Goal: Task Accomplishment & Management: Use online tool/utility

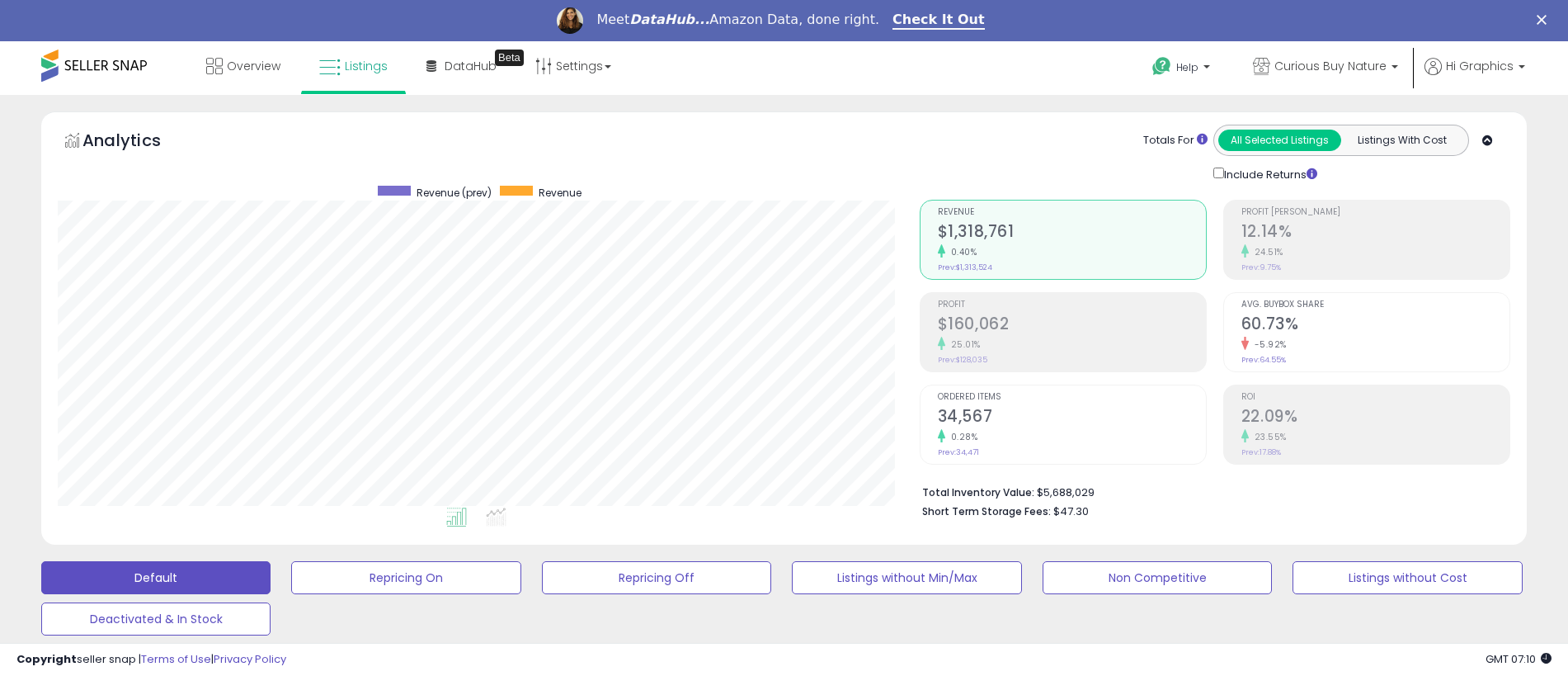
scroll to position [338, 862]
click at [1334, 66] on span "Curious Buy Nature" at bounding box center [1330, 66] width 112 height 17
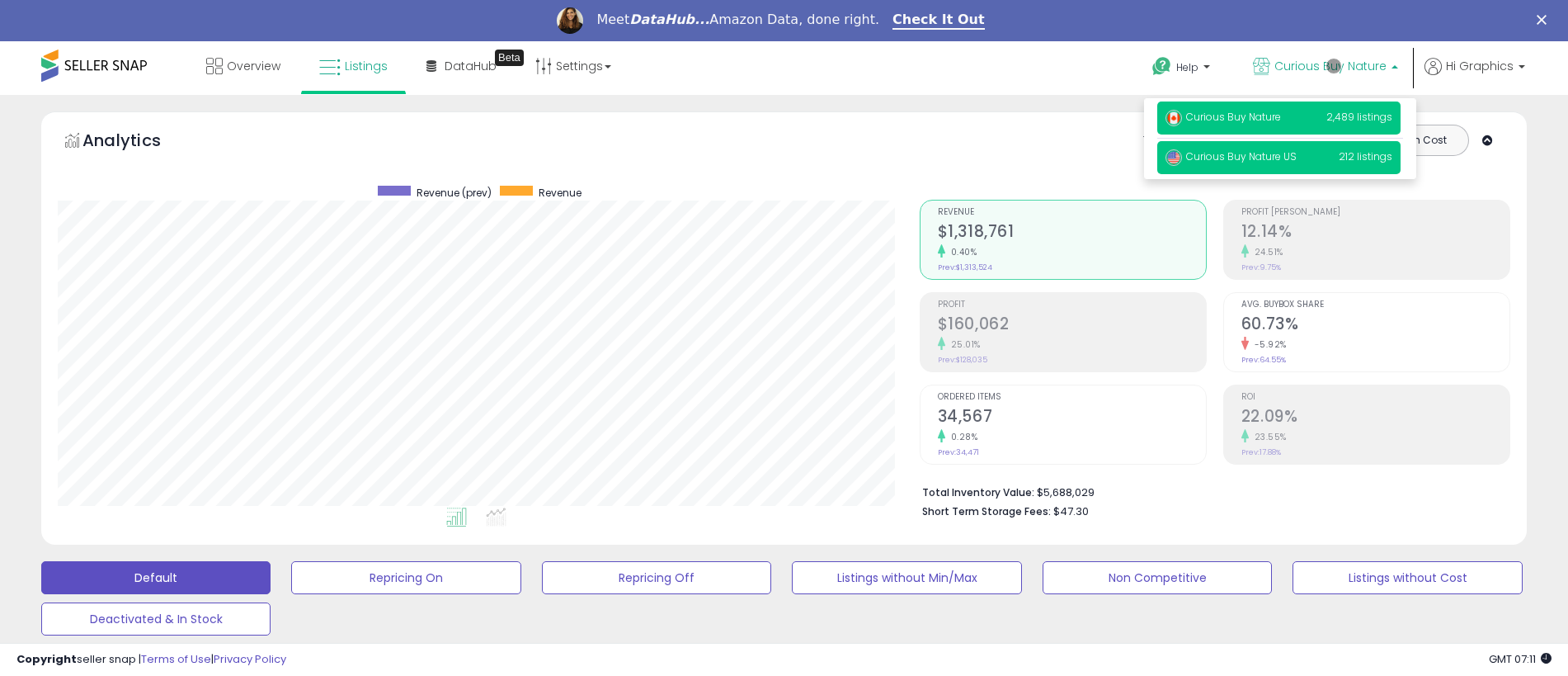
click at [1282, 159] on span "Curious Buy Nature US" at bounding box center [1231, 156] width 131 height 14
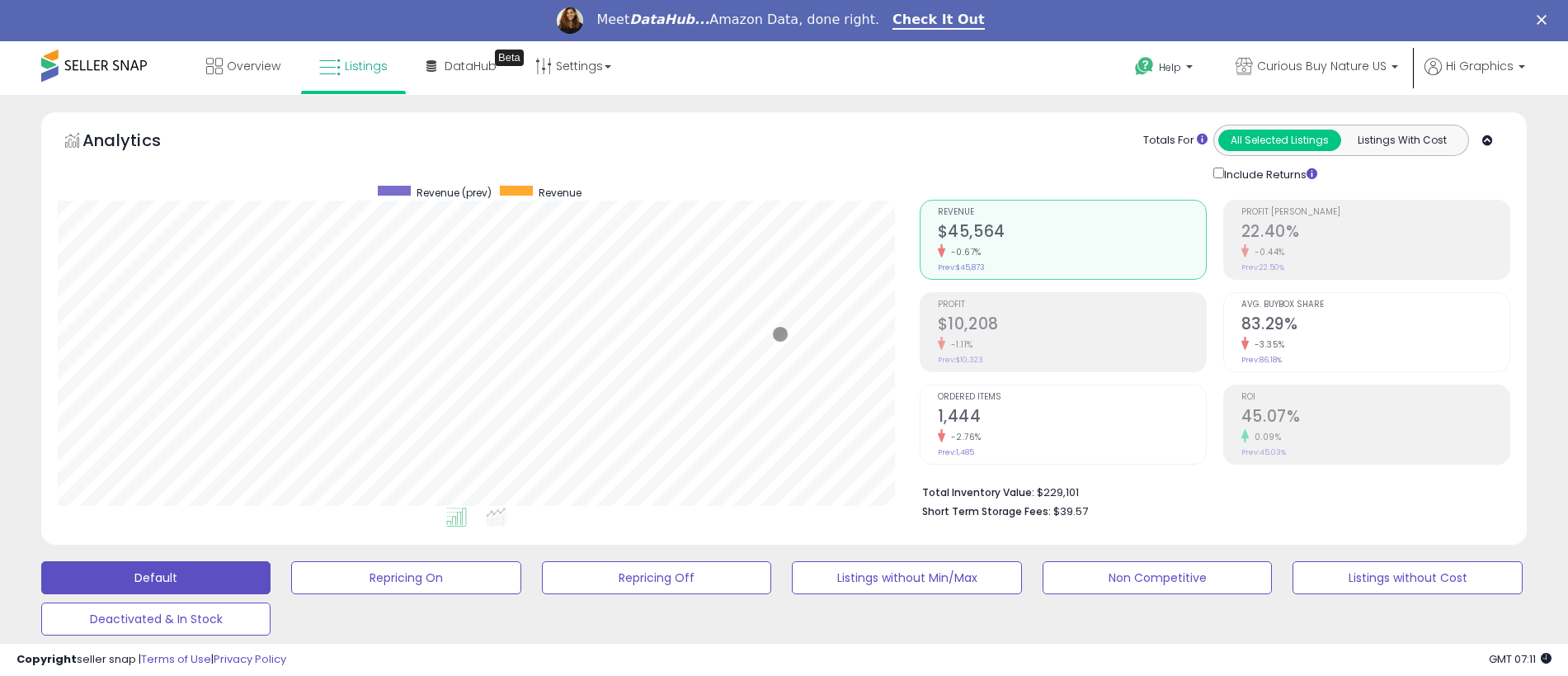
scroll to position [452, 0]
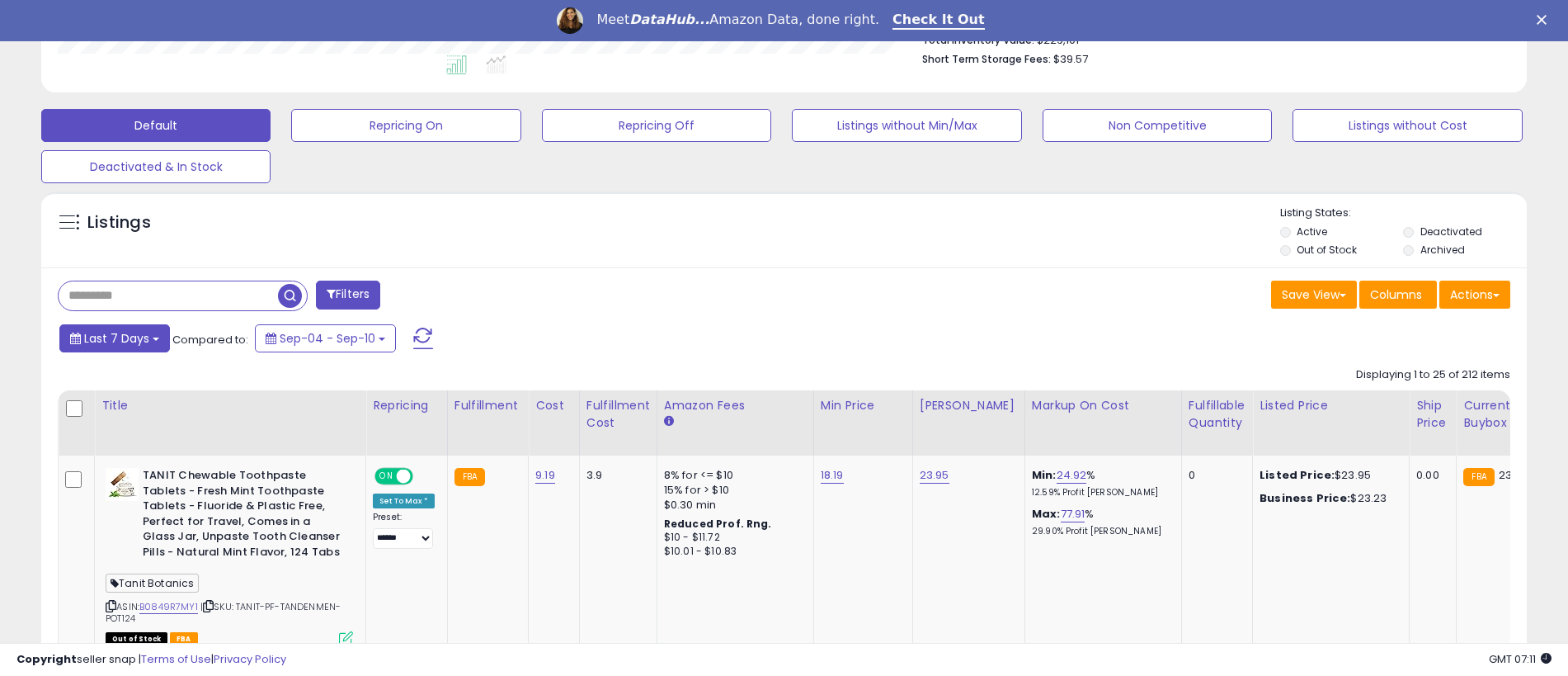
click at [113, 337] on span "Last 7 Days" at bounding box center [117, 338] width 65 height 17
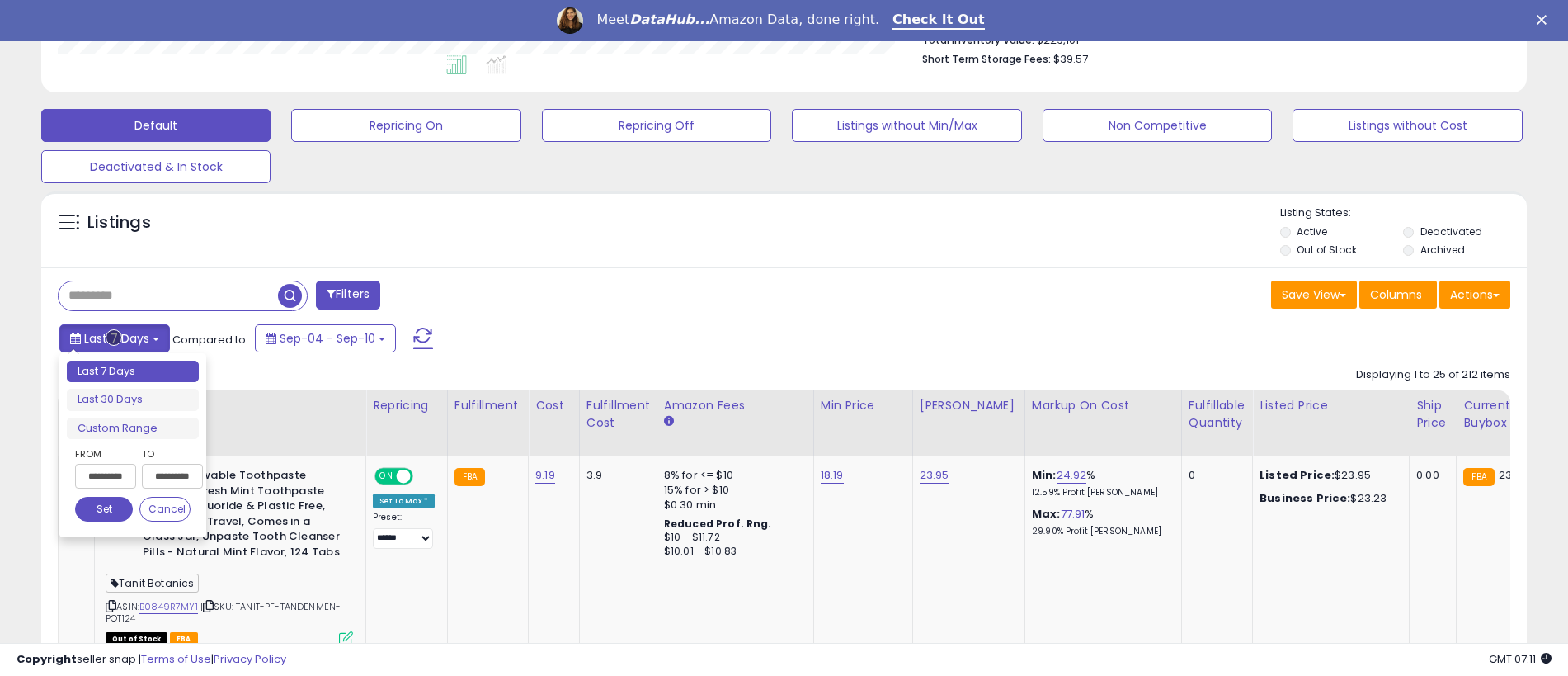
type input "**********"
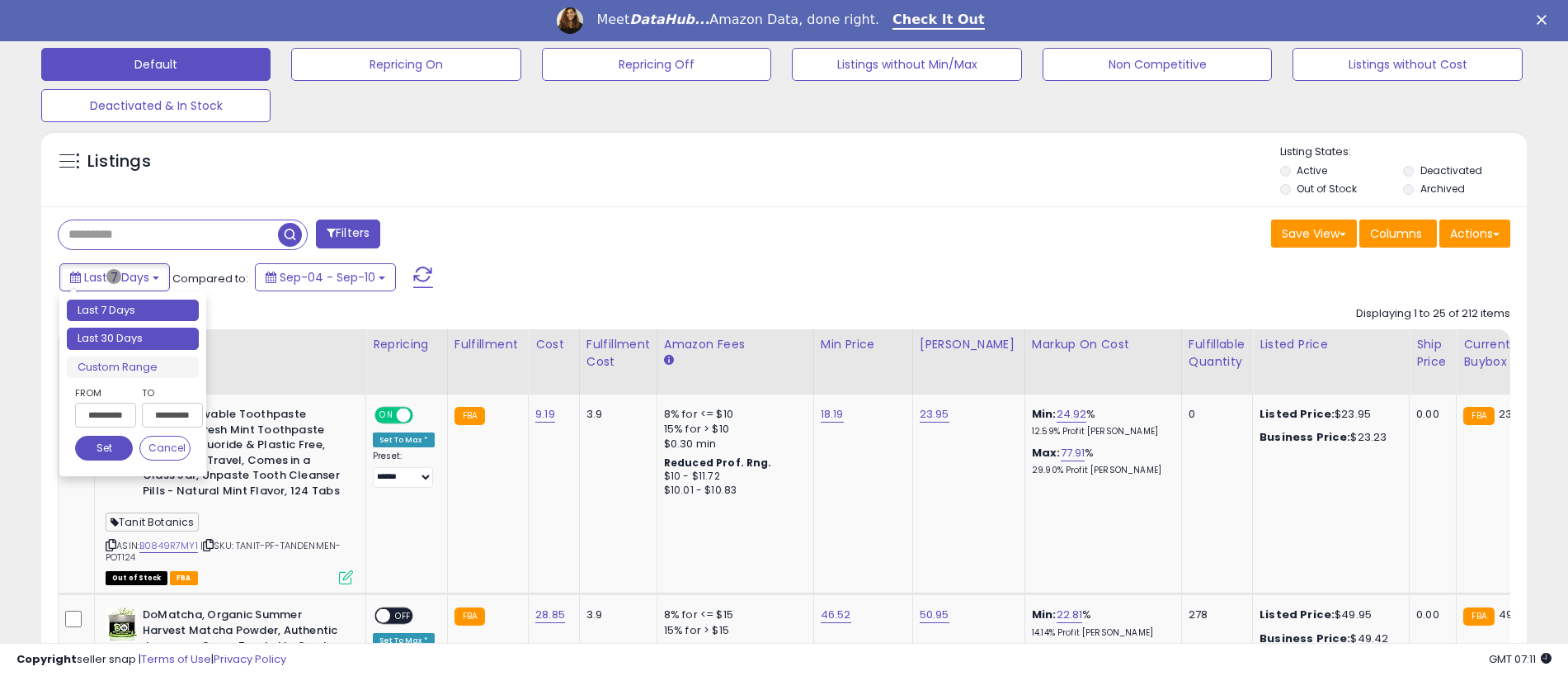
click at [133, 338] on li "Last 30 Days" at bounding box center [133, 338] width 132 height 23
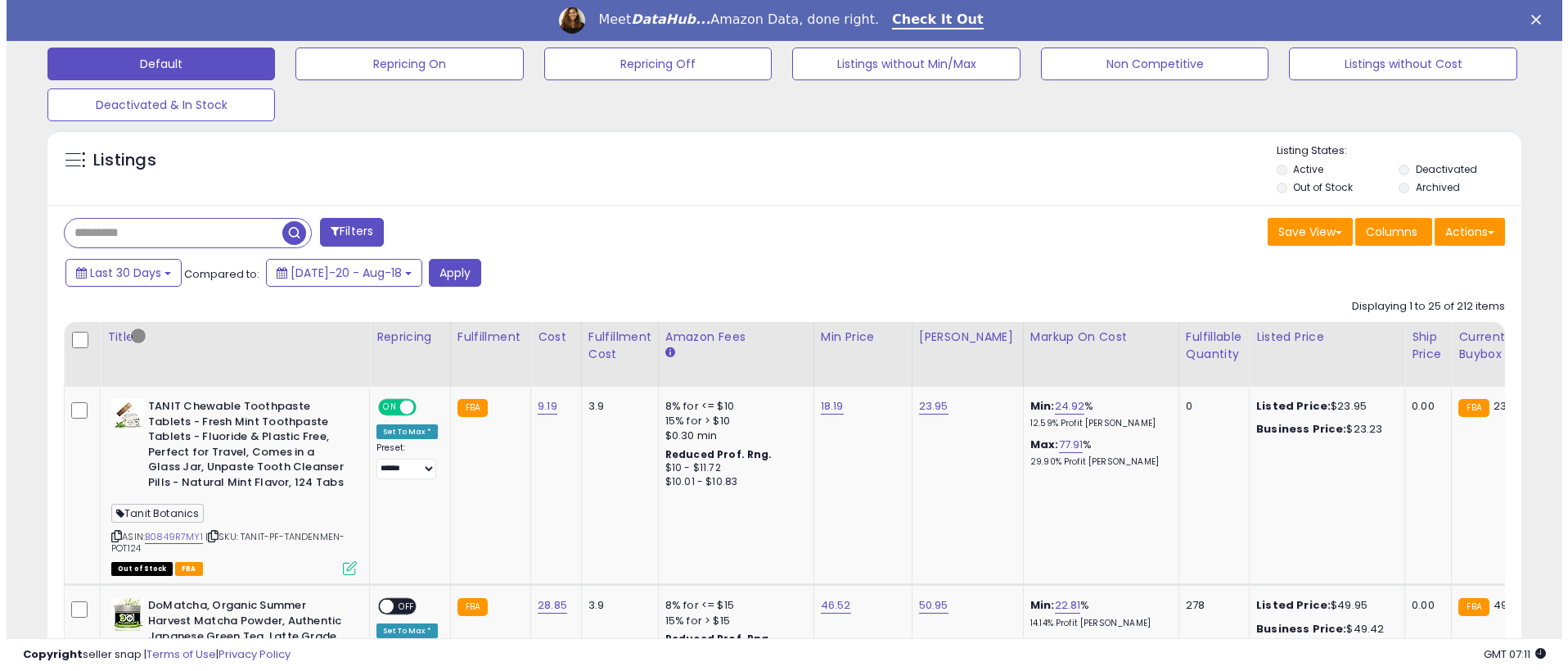
scroll to position [405, 0]
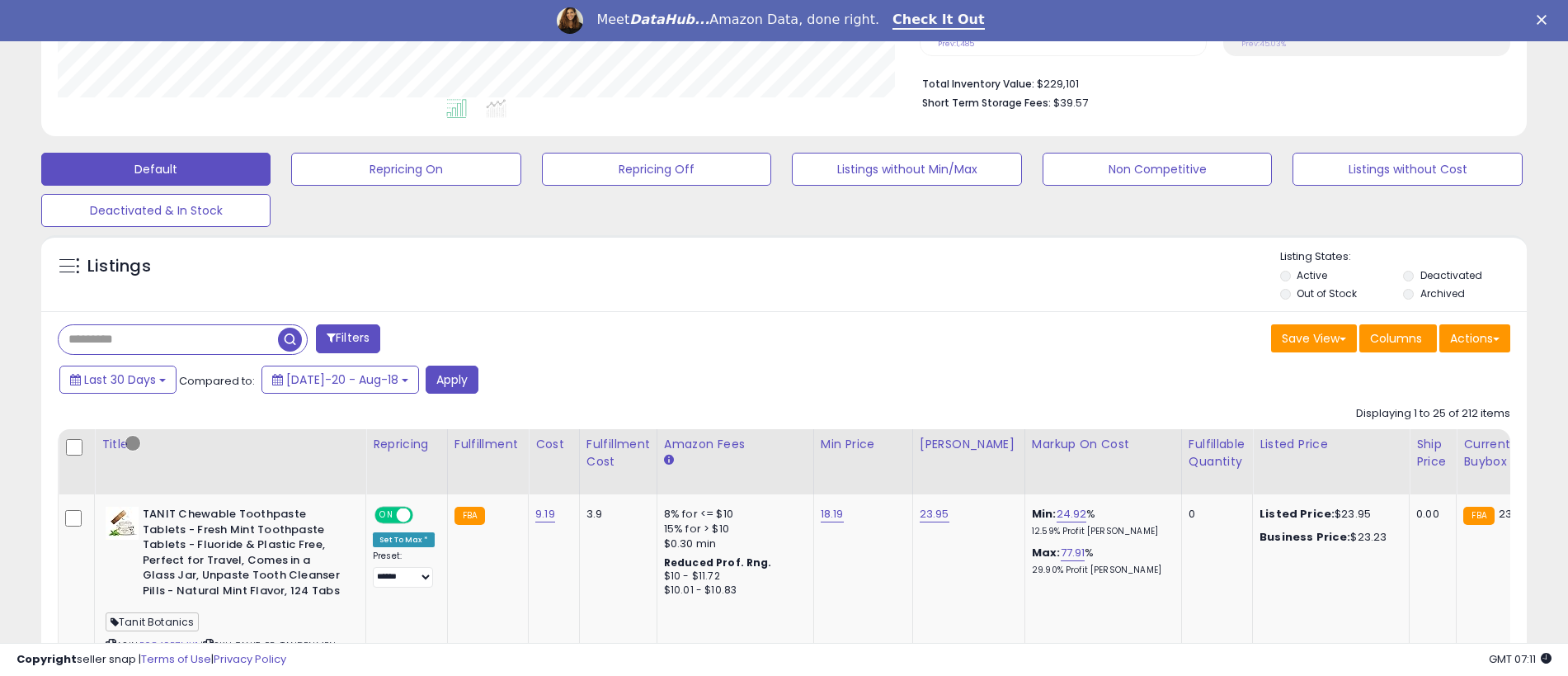
click at [350, 338] on button "Filters" at bounding box center [348, 339] width 64 height 29
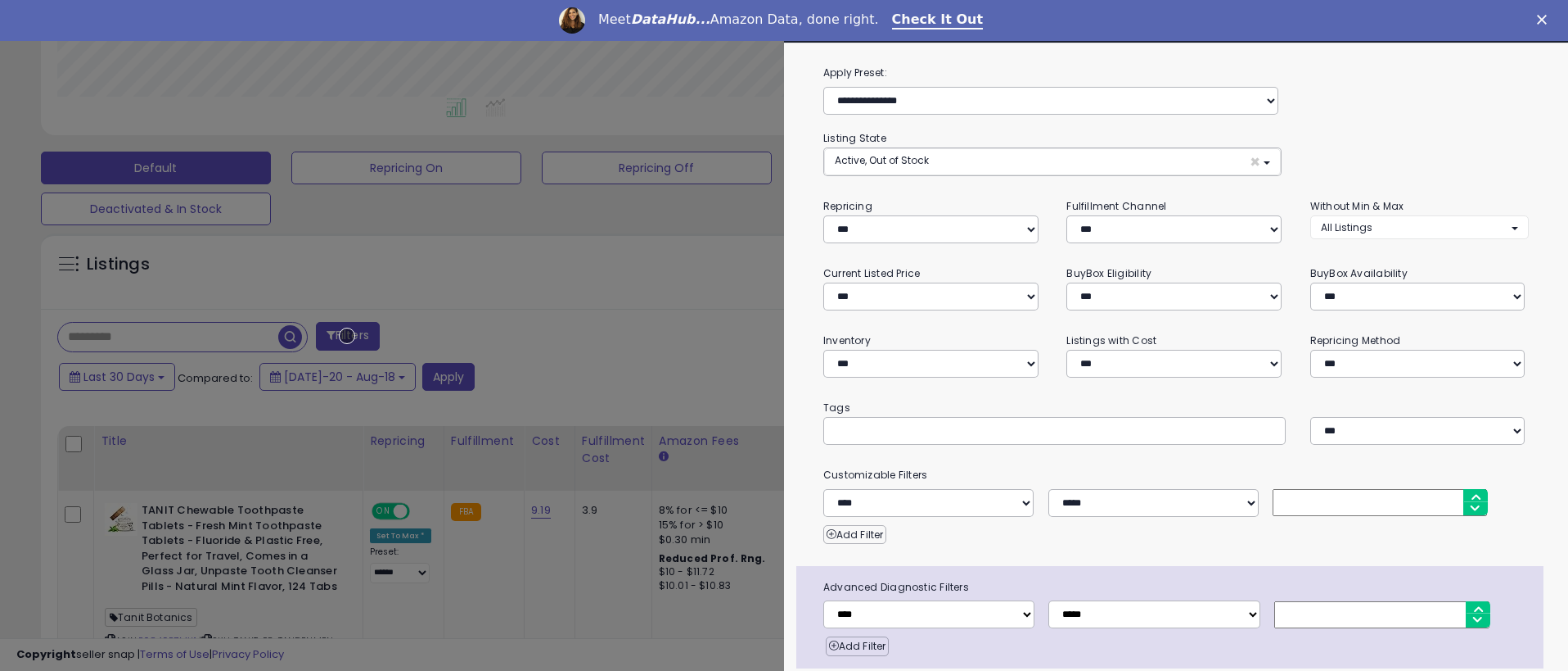
scroll to position [65, 0]
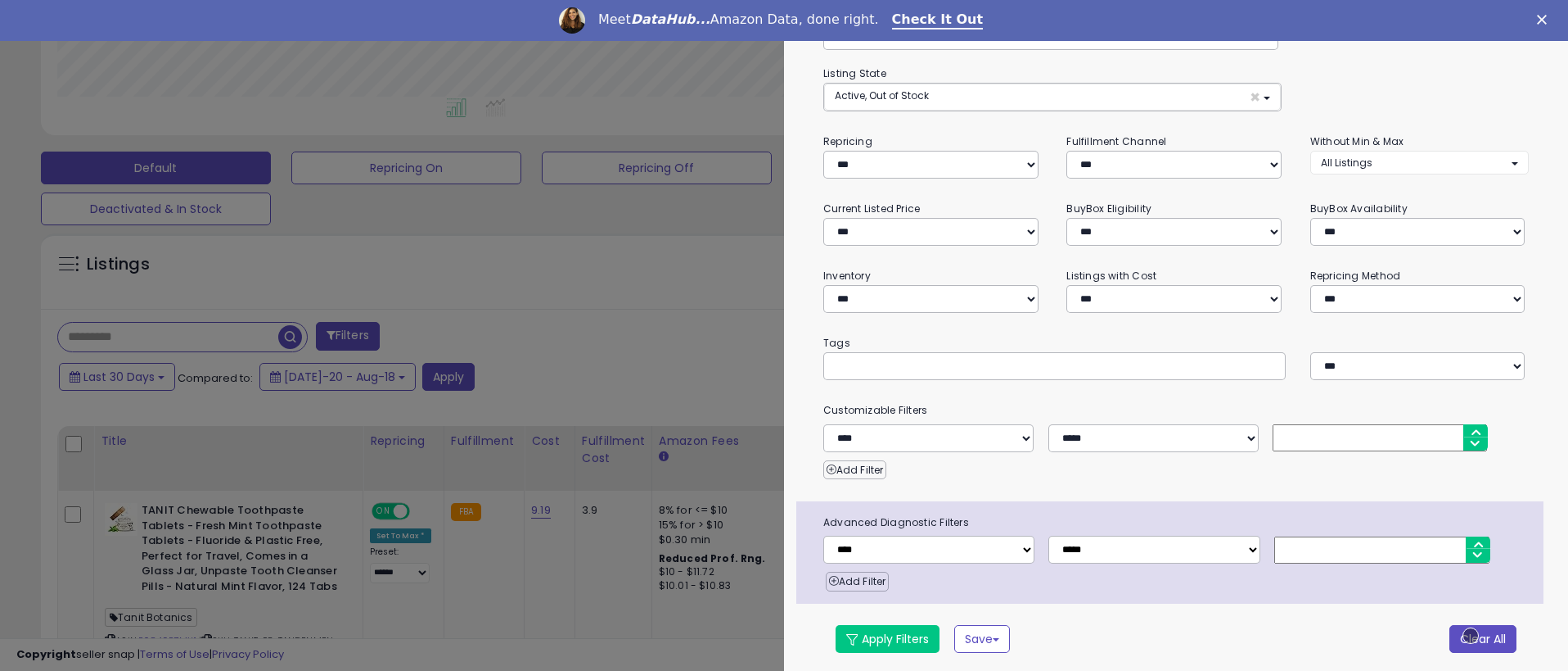
click at [1470, 635] on button "Clear All" at bounding box center [1483, 639] width 67 height 28
select select "*"
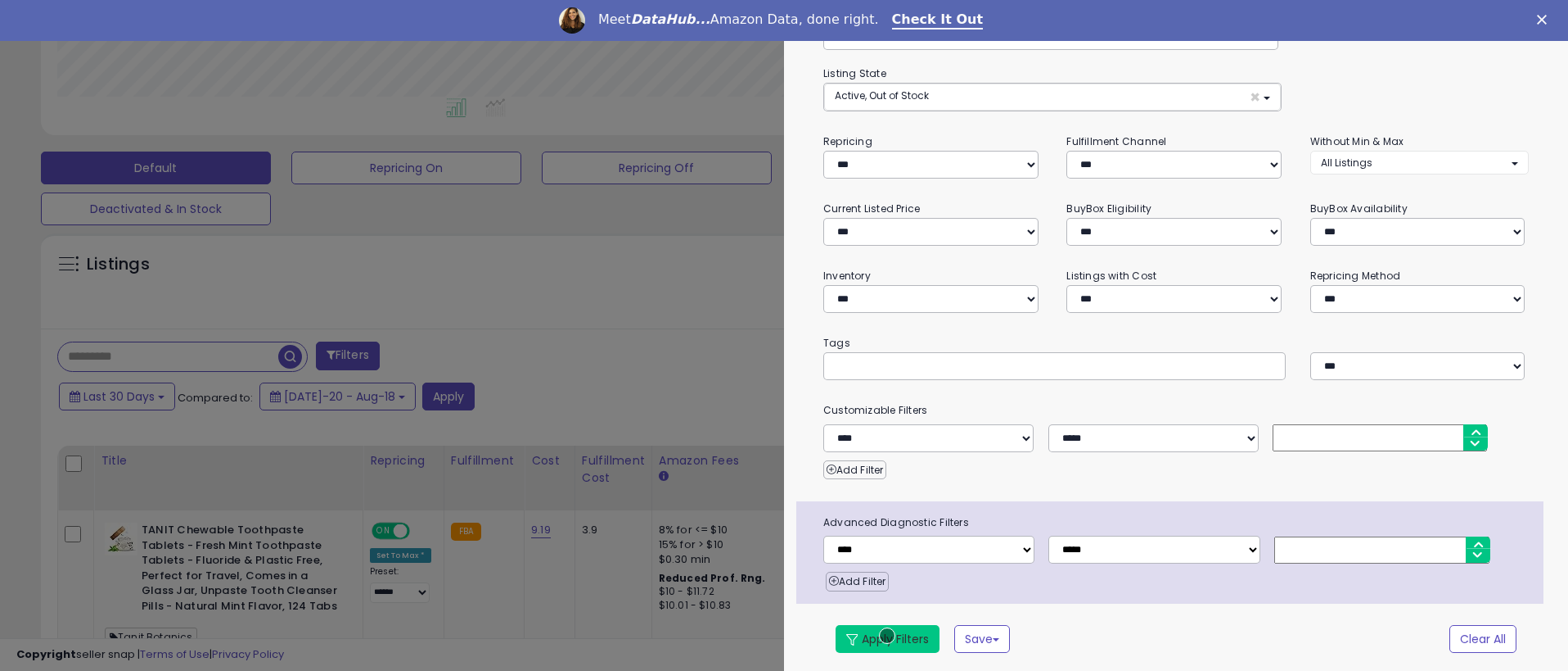
click at [887, 635] on button "Apply Filters" at bounding box center [887, 639] width 104 height 28
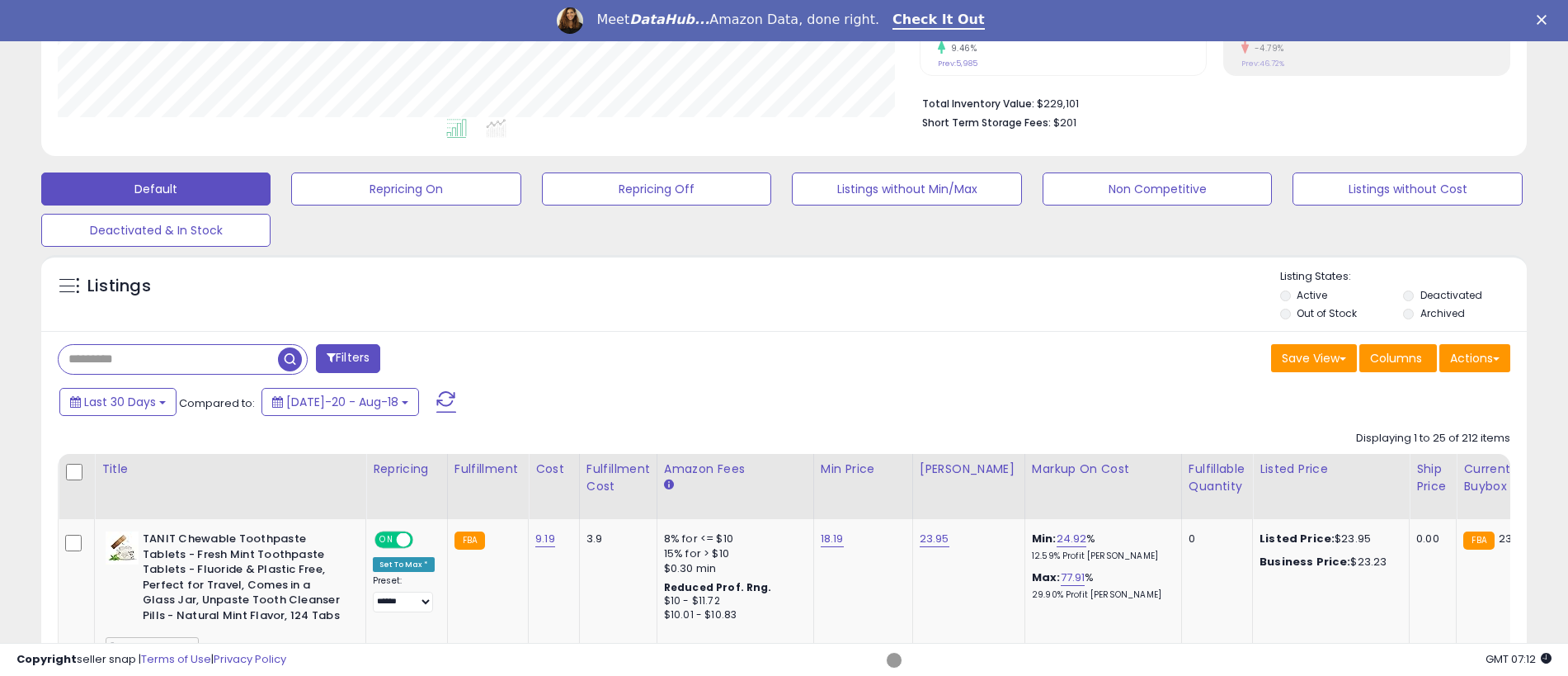
scroll to position [408, 0]
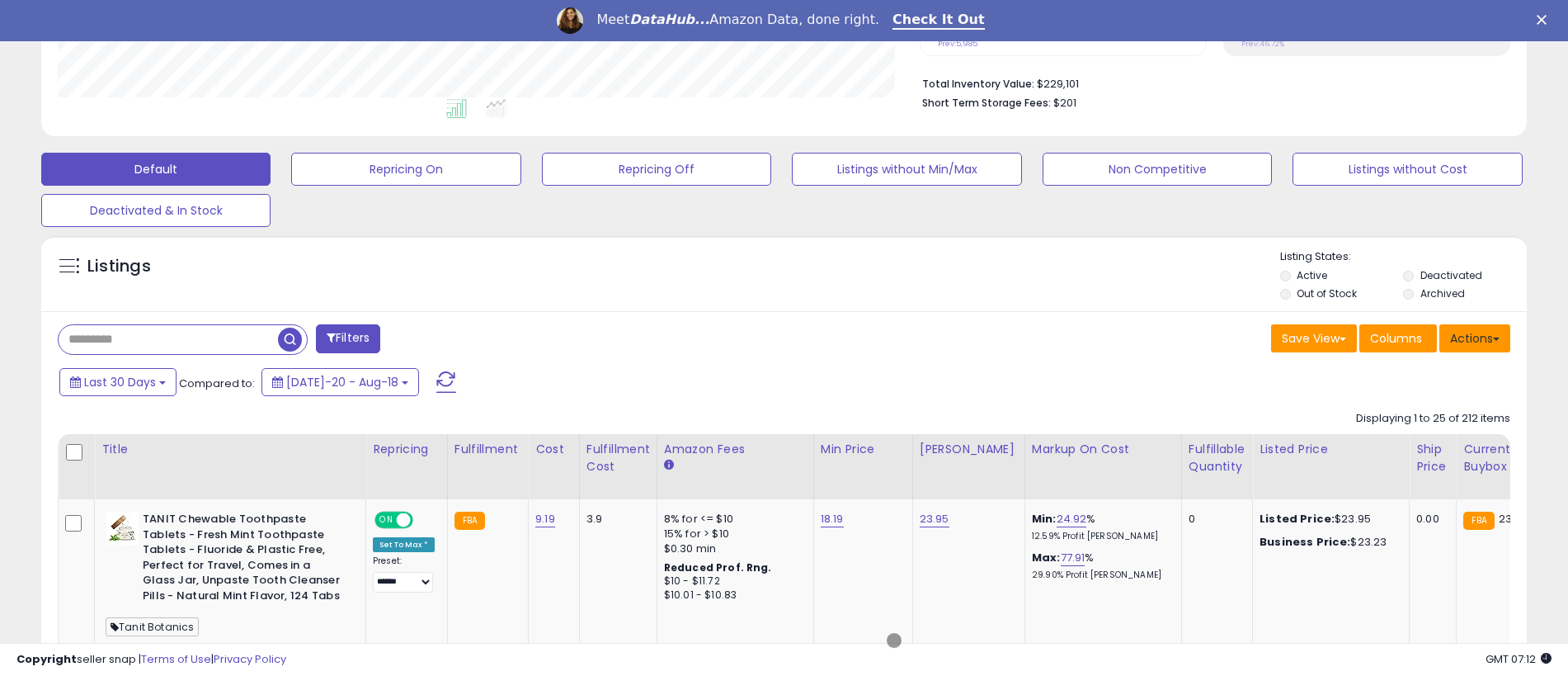
click at [1475, 337] on button "Actions" at bounding box center [1475, 339] width 71 height 28
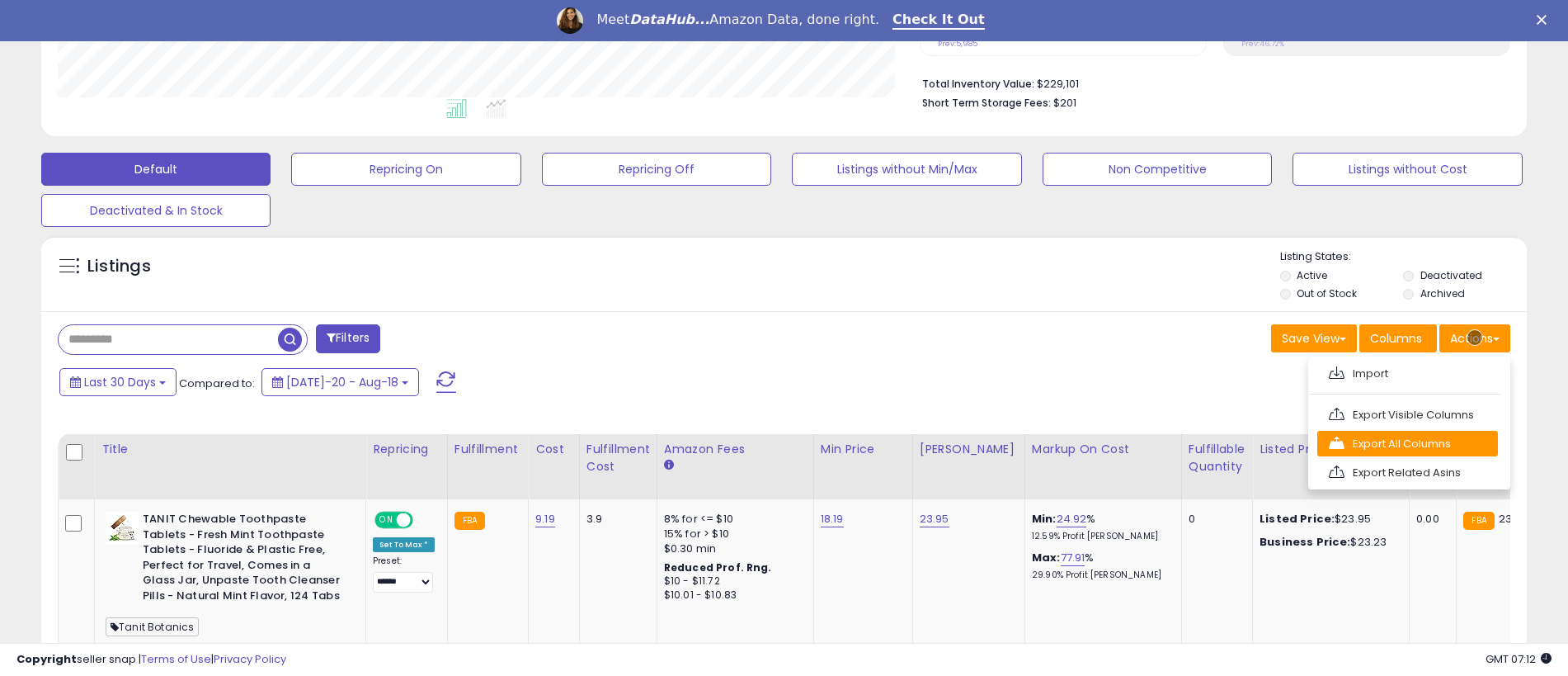
click at [1408, 443] on link "Export All Columns" at bounding box center [1408, 443] width 181 height 26
